Goal: Entertainment & Leisure: Browse casually

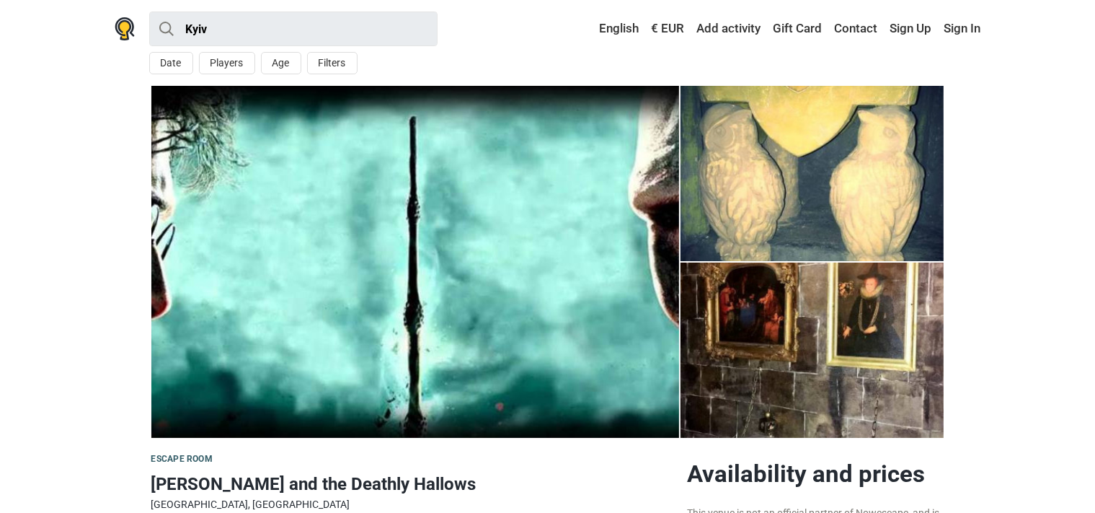
click at [914, 182] on img at bounding box center [813, 173] width 264 height 175
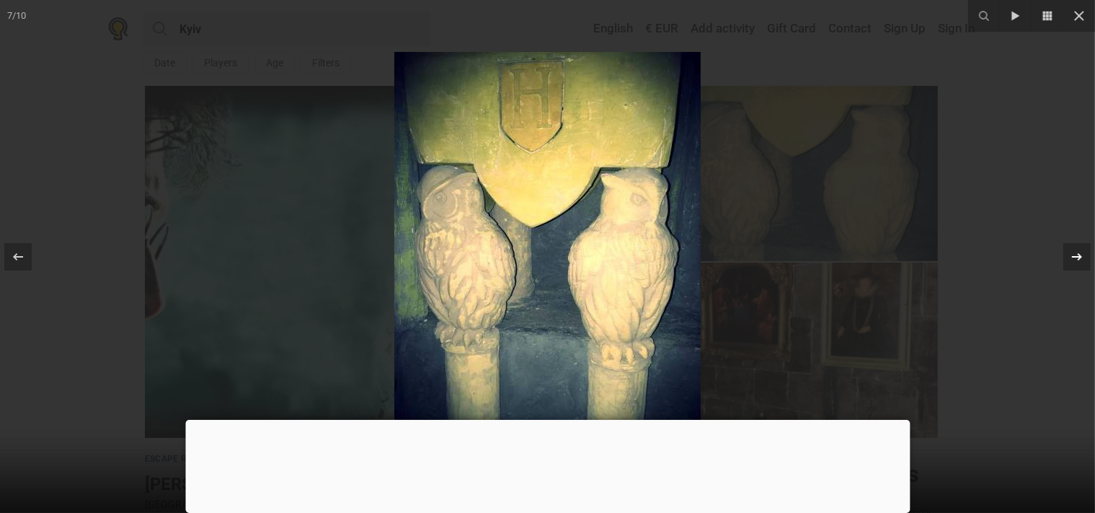
click at [1082, 268] on div at bounding box center [1077, 256] width 27 height 27
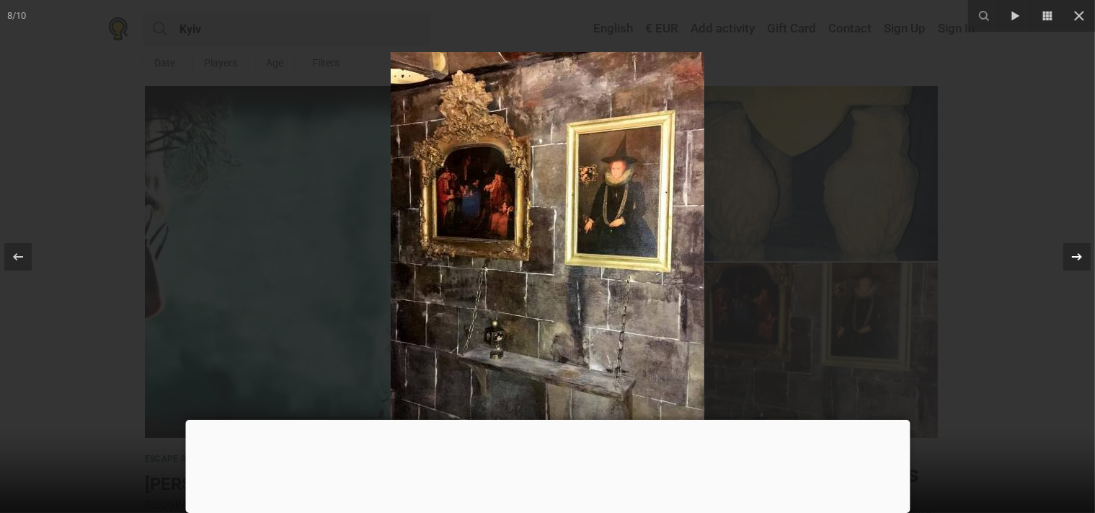
click at [1082, 268] on div "8 / 10 [PERSON_NAME] and the Deathly Hallows photo 2" at bounding box center [547, 256] width 1095 height 513
click at [1082, 268] on div at bounding box center [1077, 256] width 27 height 27
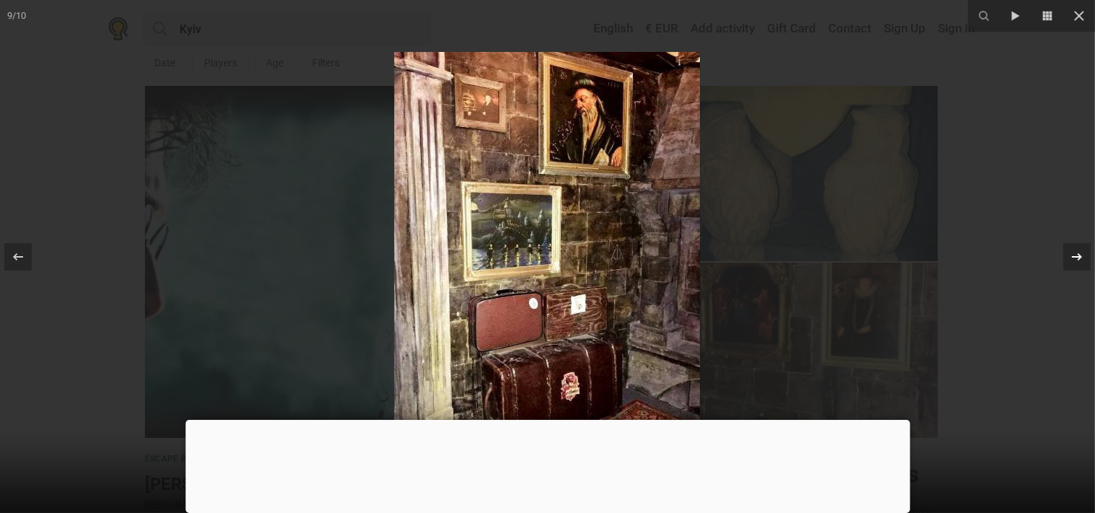
click at [1082, 268] on div "9 / 10 [PERSON_NAME] and the Deathly Hallows photo 3" at bounding box center [547, 256] width 1095 height 513
click at [1074, 242] on button at bounding box center [1070, 257] width 50 height 72
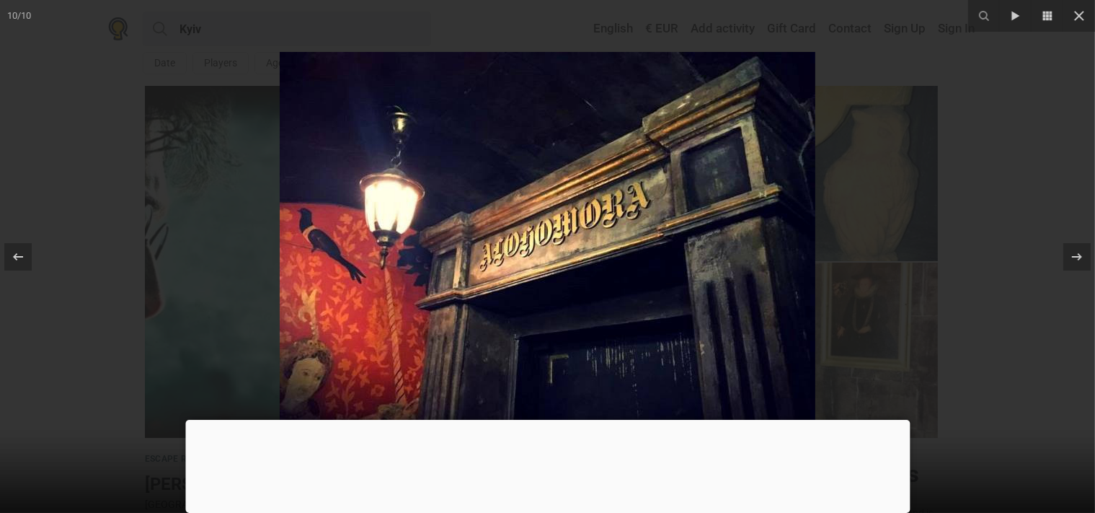
click at [547, 420] on div at bounding box center [547, 420] width 725 height 0
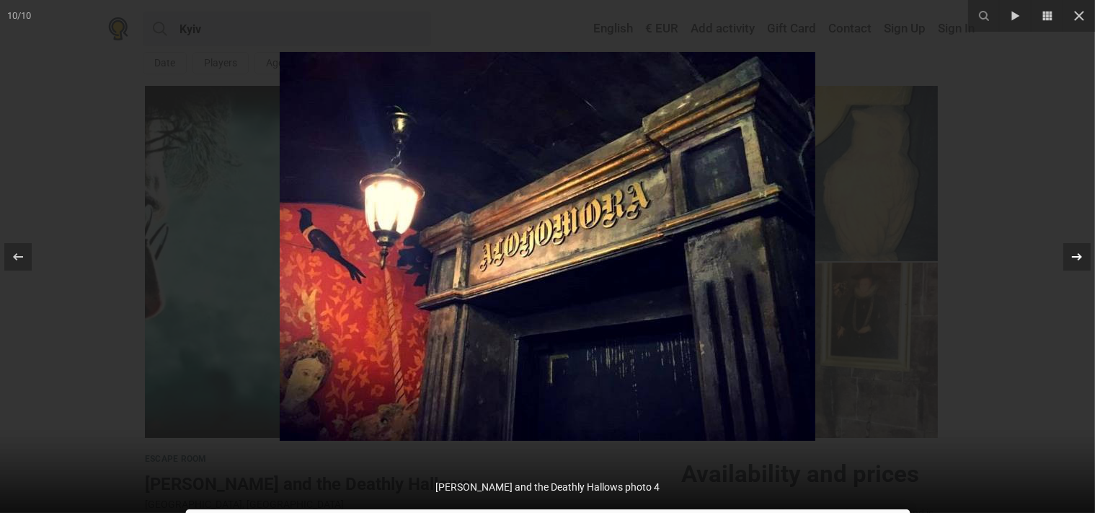
click at [1088, 260] on div at bounding box center [1077, 256] width 27 height 27
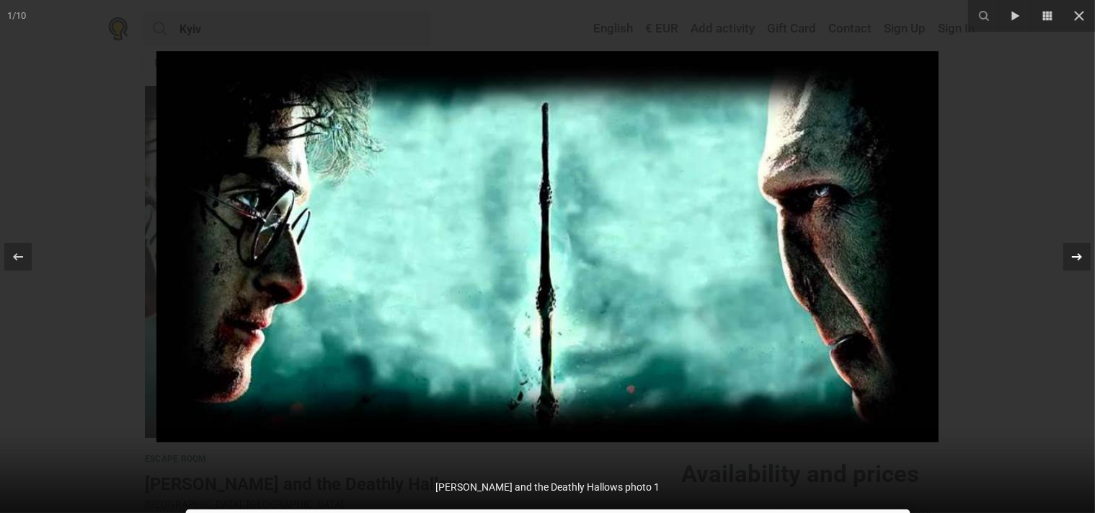
click at [1088, 260] on div at bounding box center [1077, 256] width 27 height 27
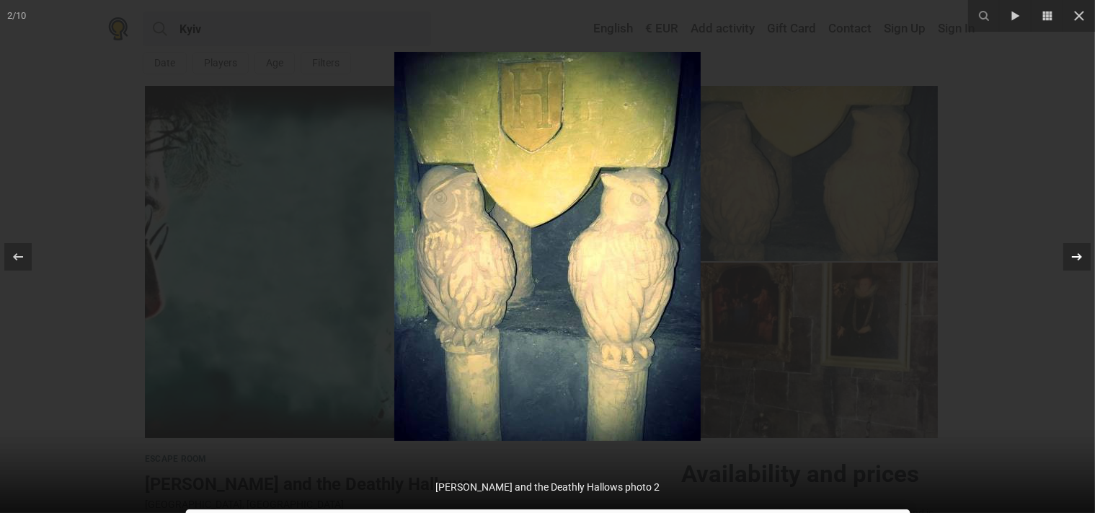
click at [1088, 260] on div at bounding box center [1077, 256] width 27 height 27
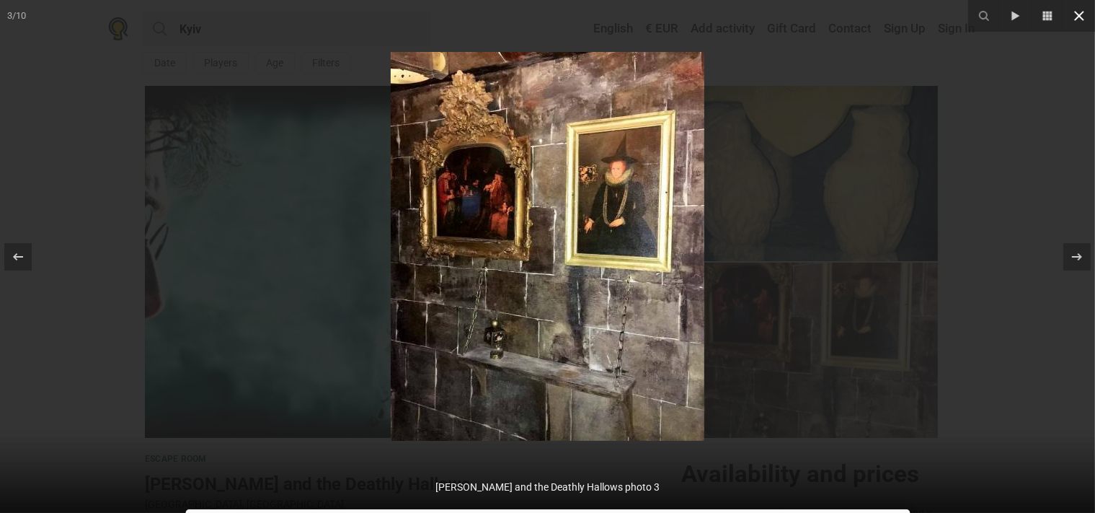
click at [1077, 19] on icon at bounding box center [1079, 16] width 10 height 10
